Goal: Complete application form

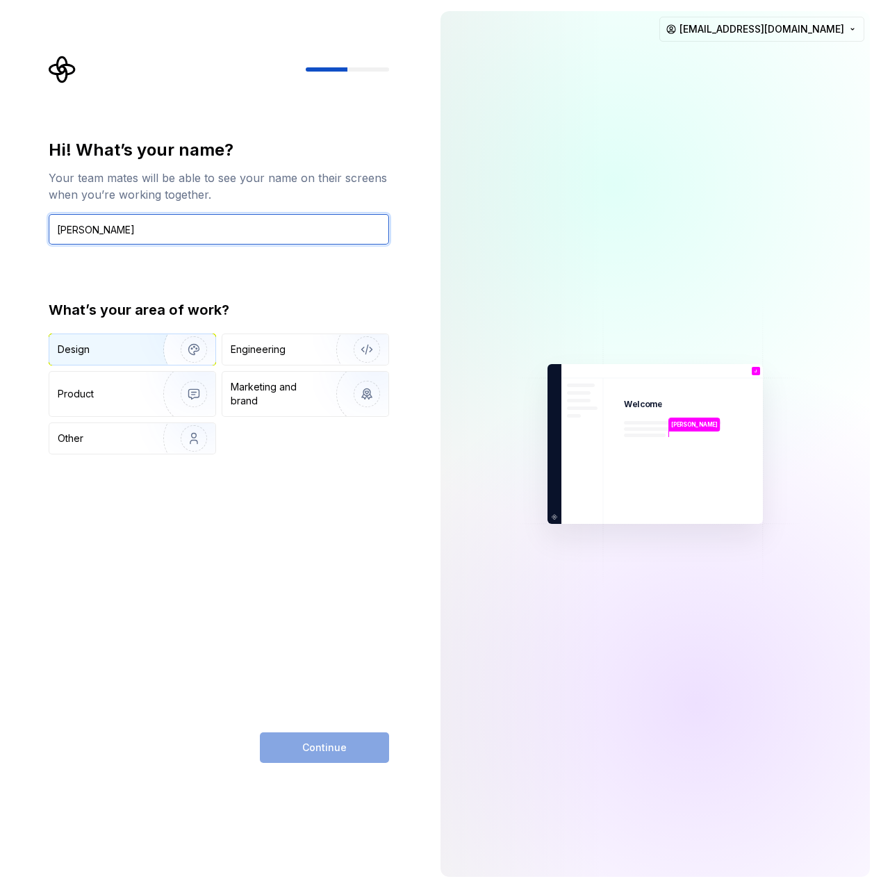
type input "[PERSON_NAME]"
click at [103, 354] on div "Design" at bounding box center [102, 349] width 88 height 14
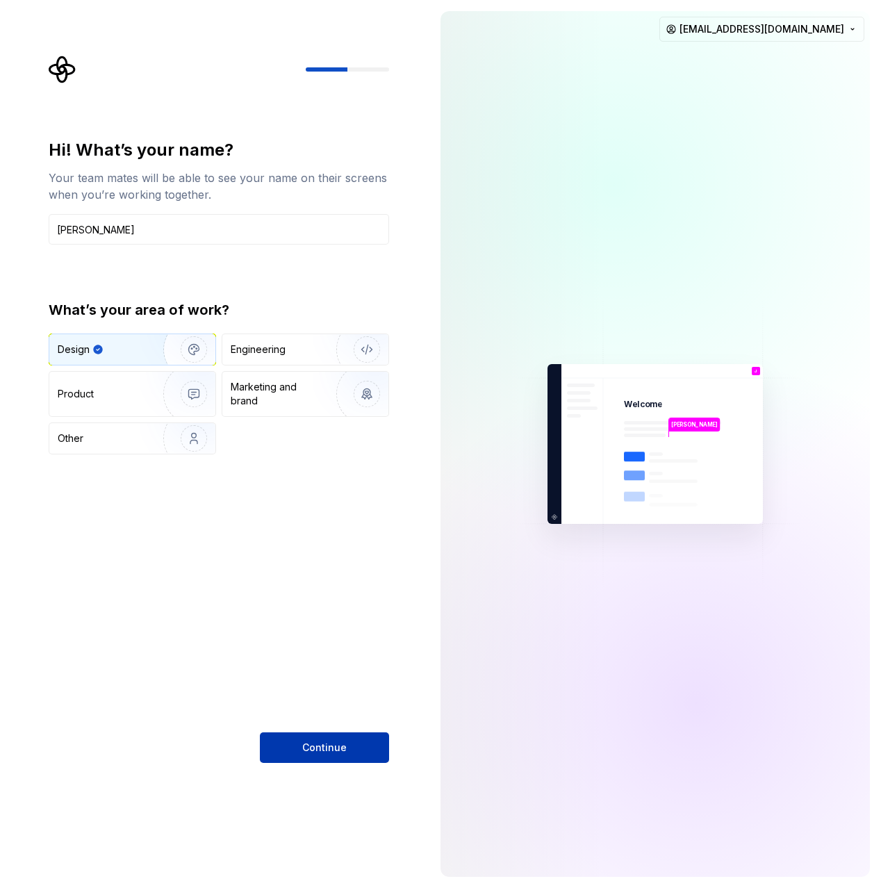
click at [316, 742] on span "Continue" at bounding box center [324, 747] width 44 height 14
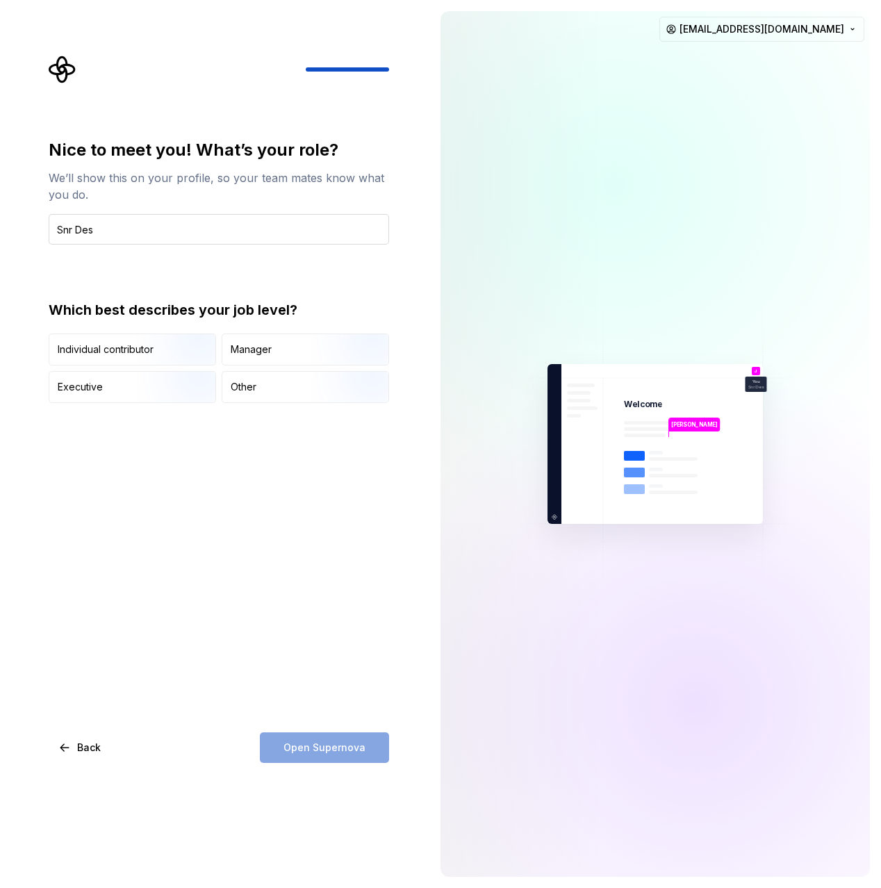
type input "Snr Design Manager"
click at [271, 358] on div "Manager" at bounding box center [305, 349] width 166 height 31
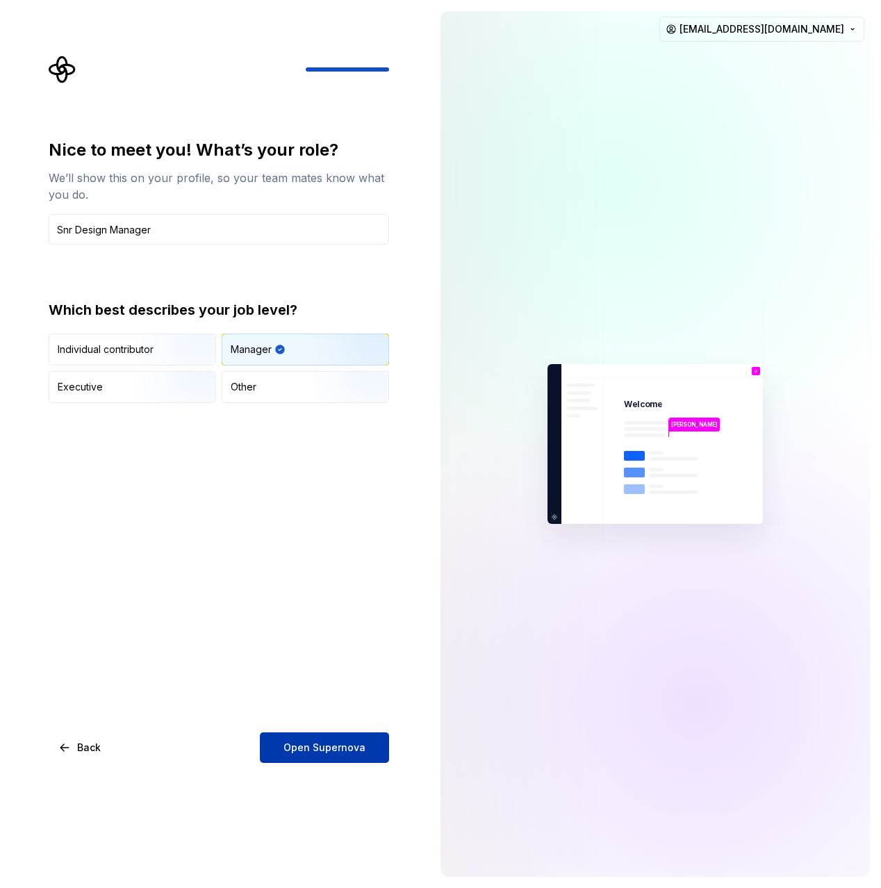
click at [316, 748] on span "Open Supernova" at bounding box center [324, 747] width 82 height 14
